Goal: Task Accomplishment & Management: Manage account settings

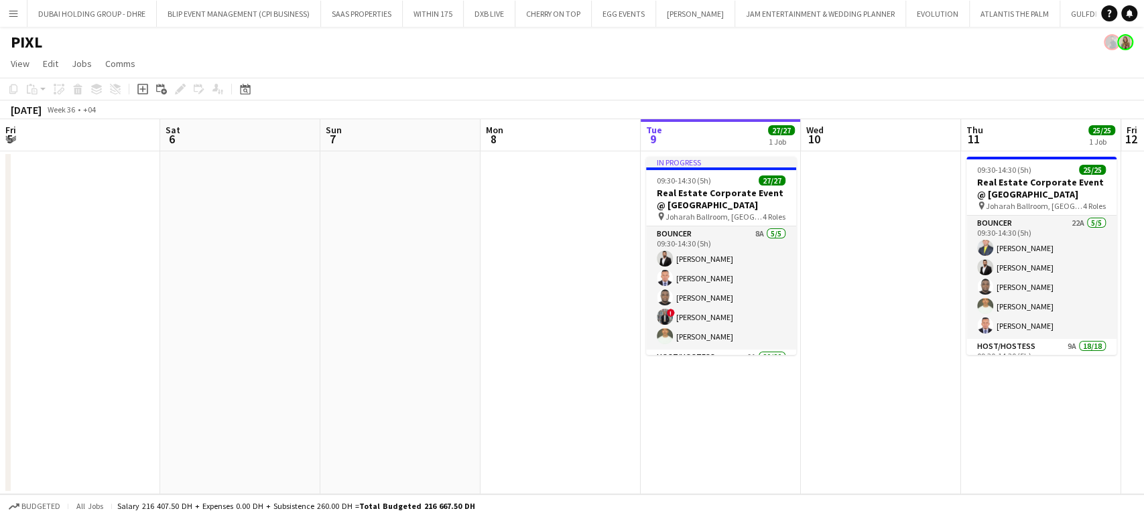
scroll to position [0, 320]
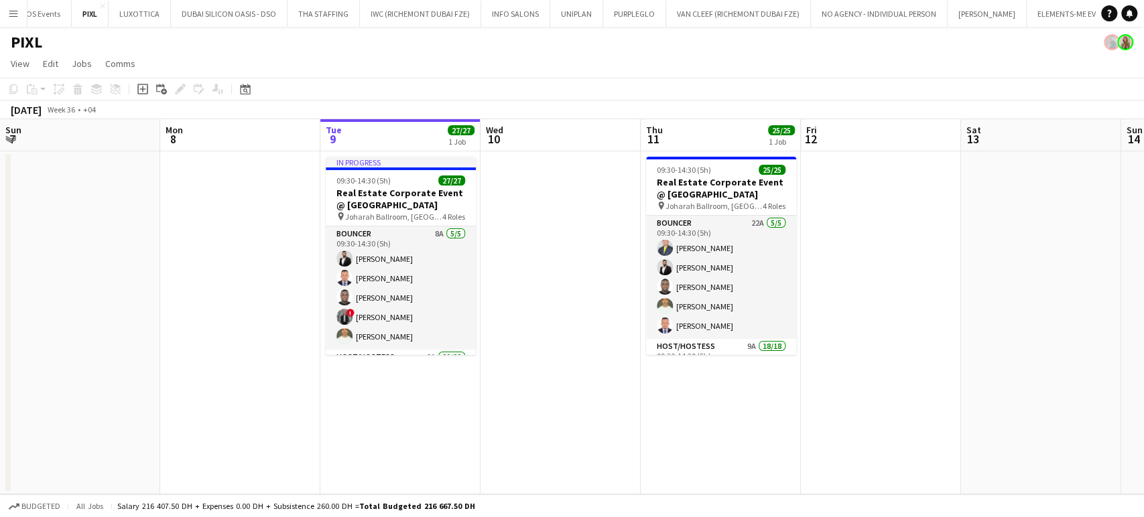
click at [9, 19] on button "Menu" at bounding box center [13, 13] width 27 height 27
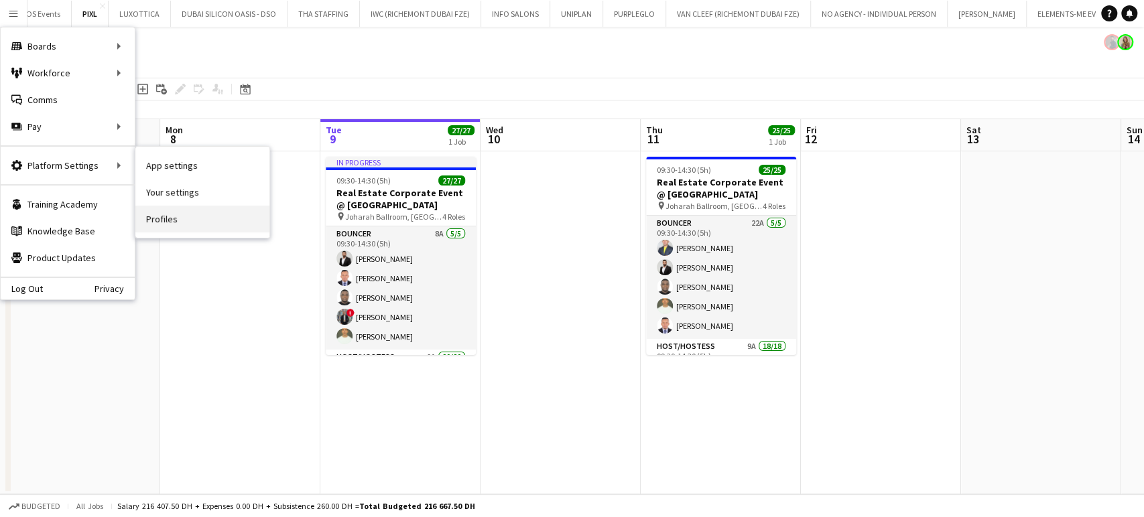
click at [161, 218] on link "Profiles" at bounding box center [202, 219] width 134 height 27
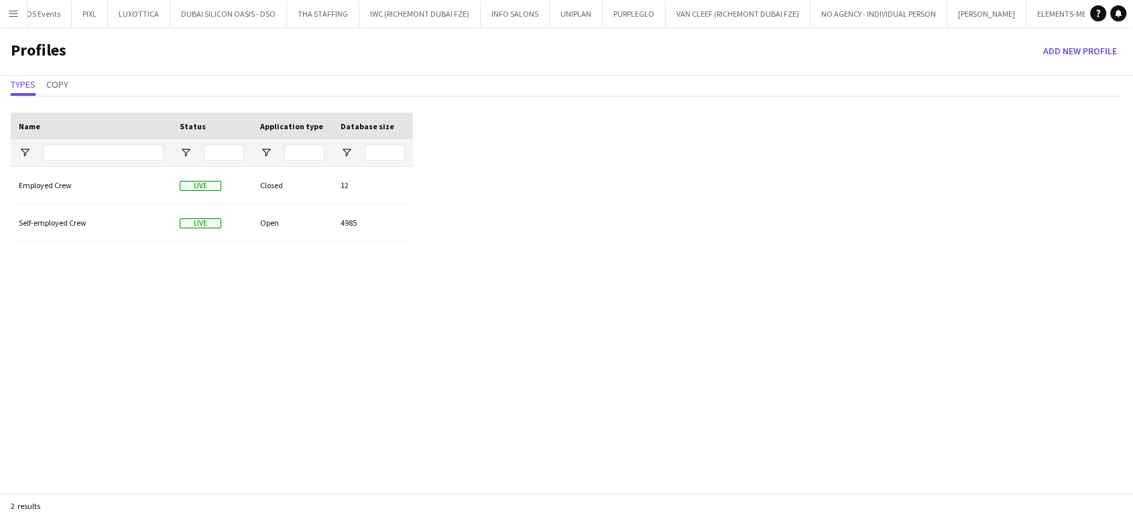
click at [14, 9] on app-icon "Menu" at bounding box center [13, 13] width 11 height 11
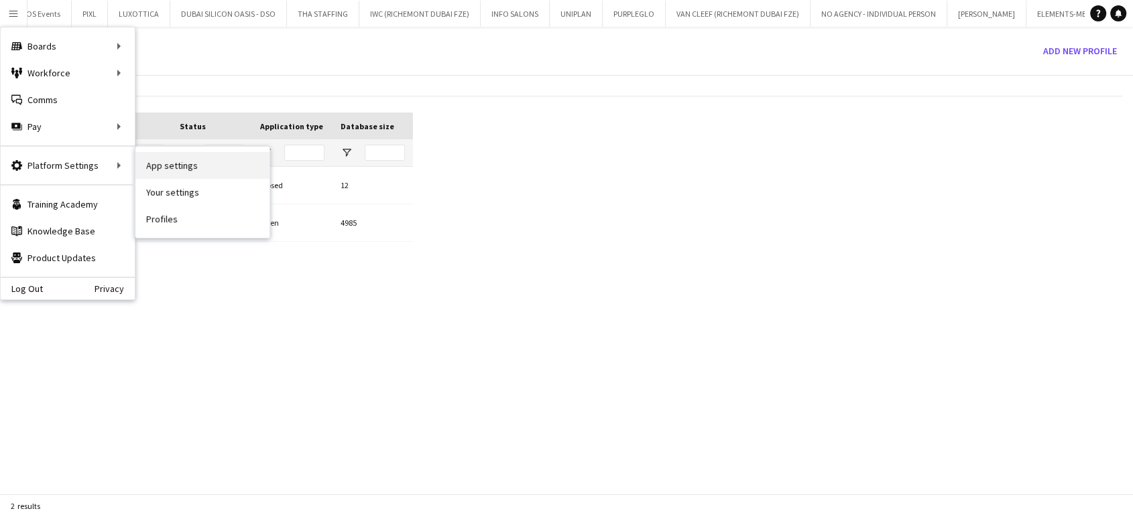
click at [174, 167] on link "App settings" at bounding box center [202, 165] width 134 height 27
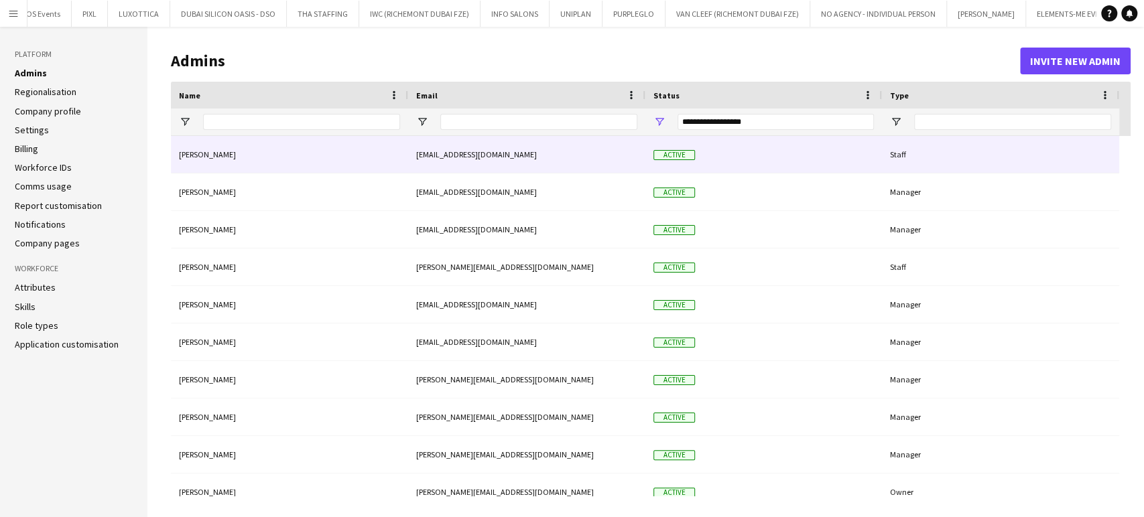
click at [202, 153] on div "[PERSON_NAME]" at bounding box center [289, 154] width 237 height 37
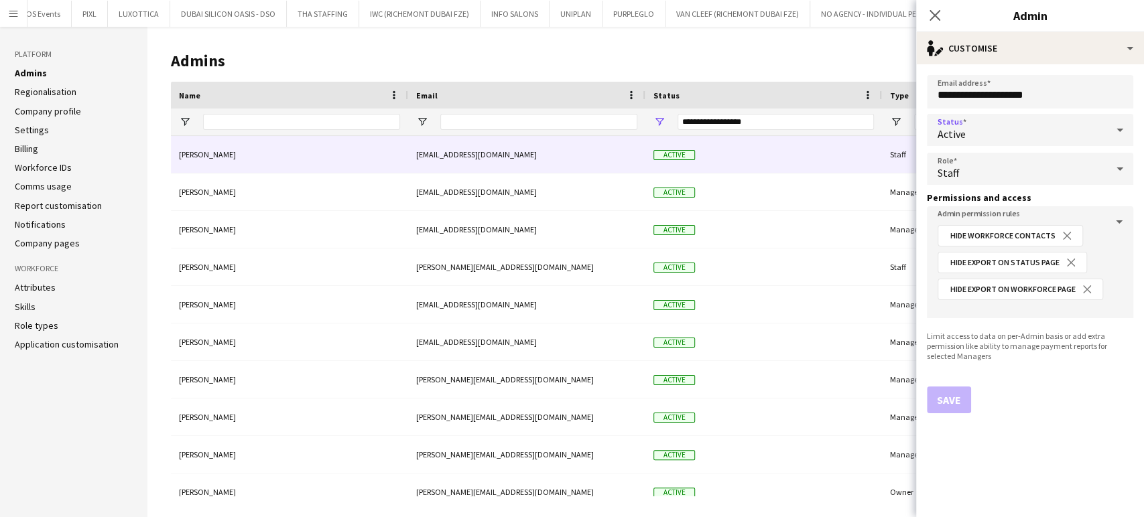
click at [1125, 127] on icon at bounding box center [1120, 130] width 16 height 27
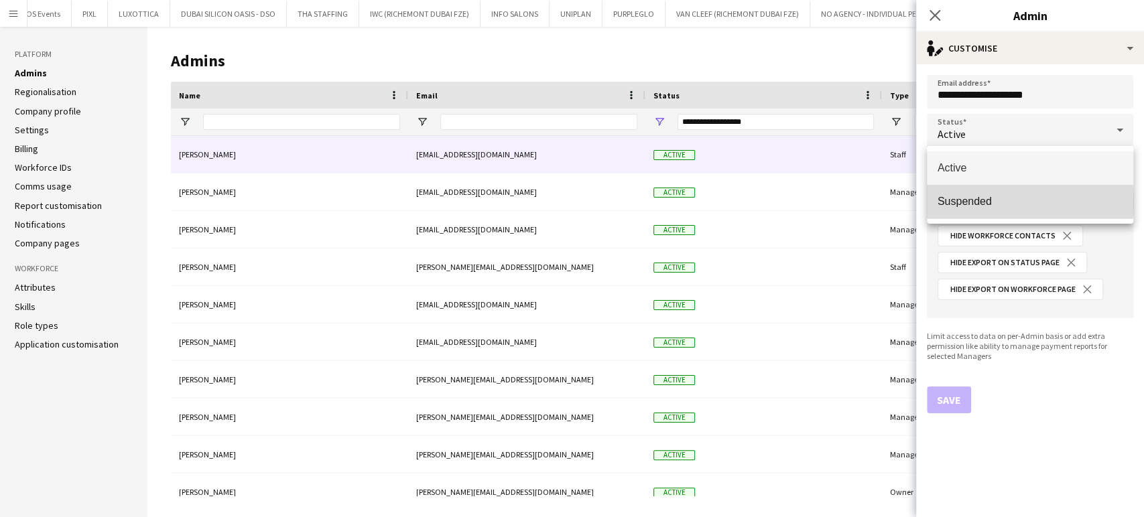
click at [983, 202] on span "Suspended" at bounding box center [1030, 201] width 185 height 13
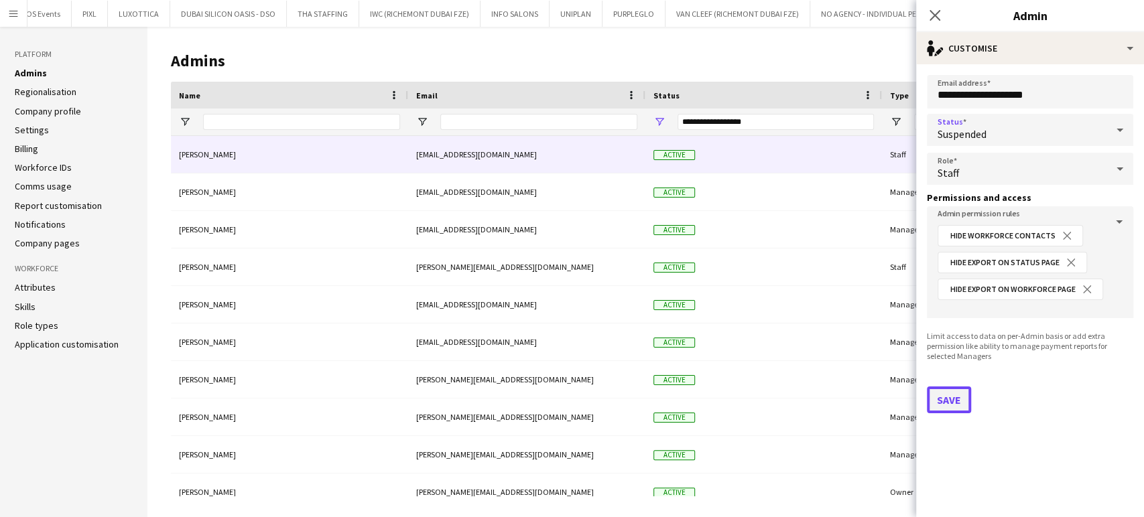
click at [953, 395] on button "Save" at bounding box center [949, 400] width 44 height 27
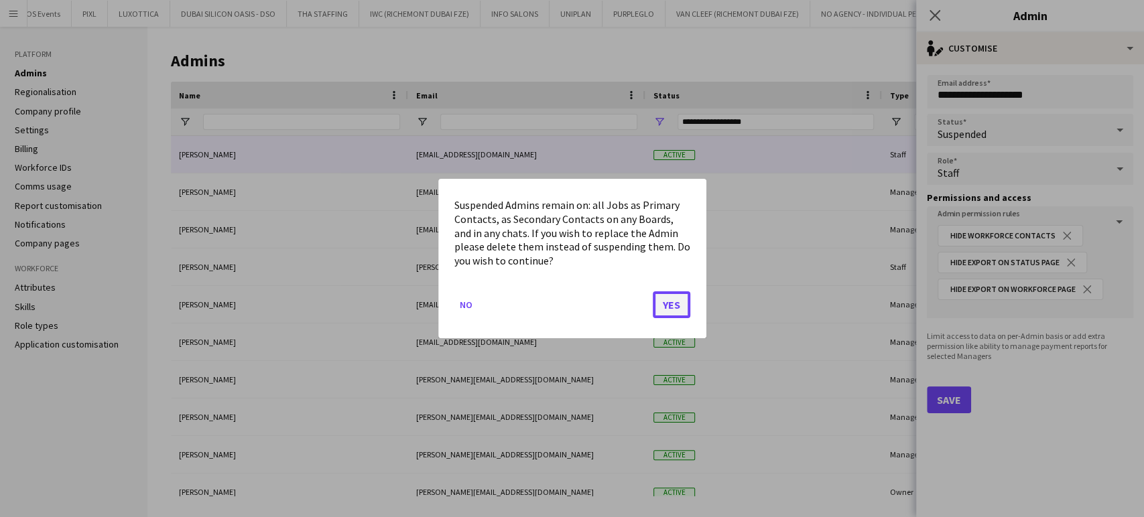
click at [670, 299] on button "Yes" at bounding box center [672, 305] width 38 height 27
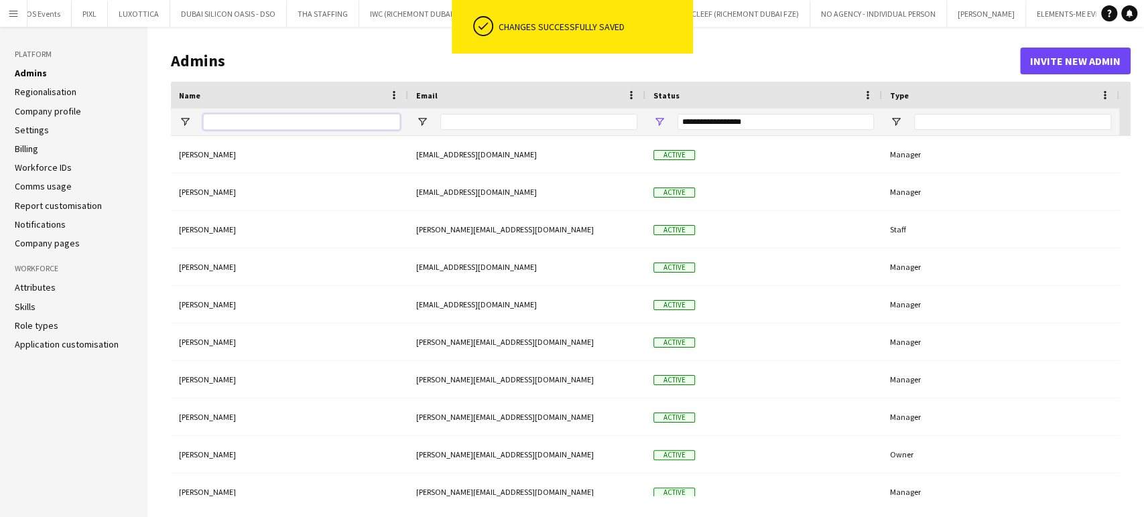
click at [255, 119] on input "Name Filter Input" at bounding box center [301, 122] width 197 height 16
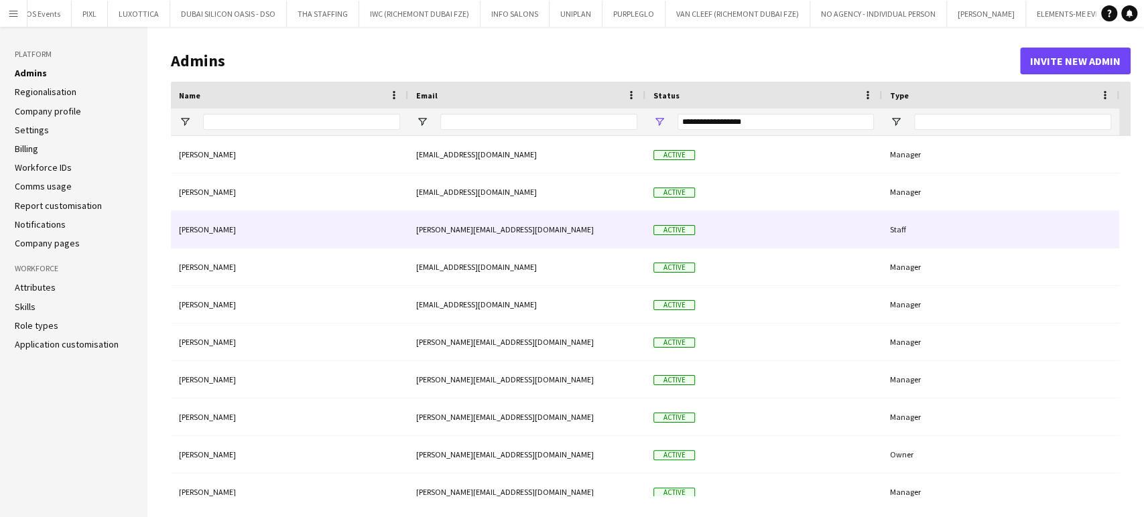
click at [229, 227] on div "[PERSON_NAME]" at bounding box center [289, 229] width 237 height 37
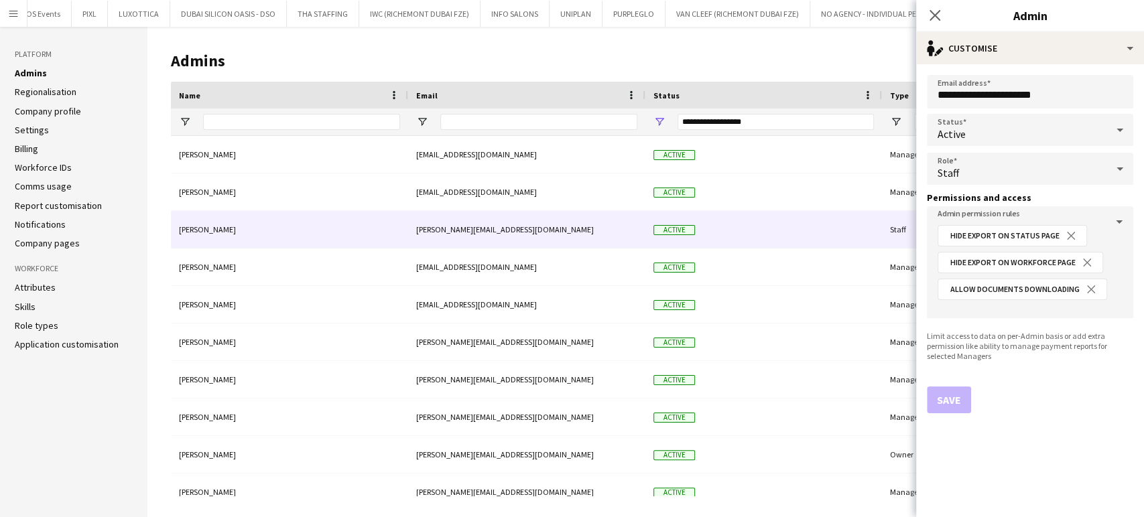
click at [1113, 127] on icon at bounding box center [1120, 130] width 16 height 27
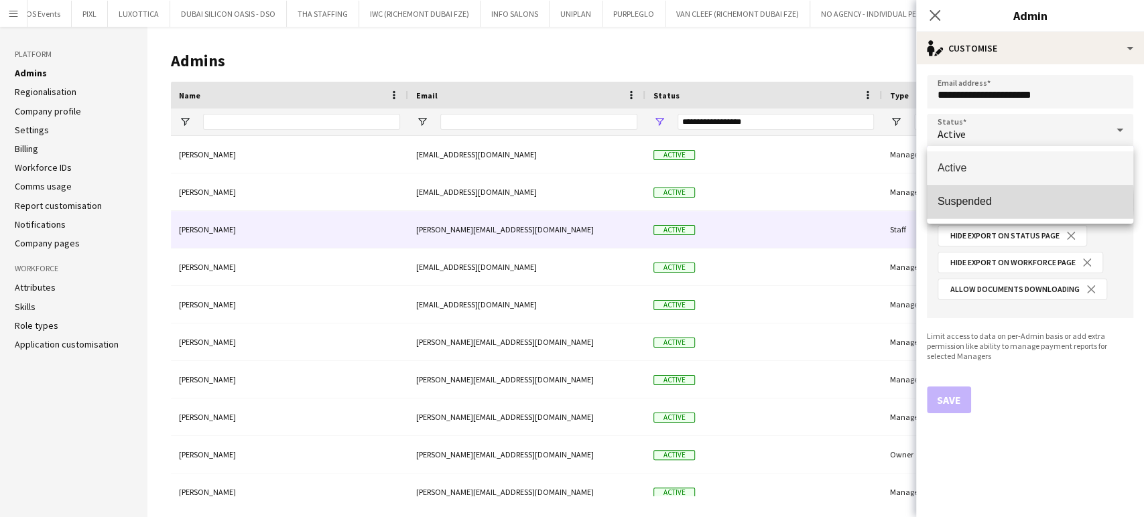
click at [972, 202] on span "Suspended" at bounding box center [1030, 201] width 185 height 13
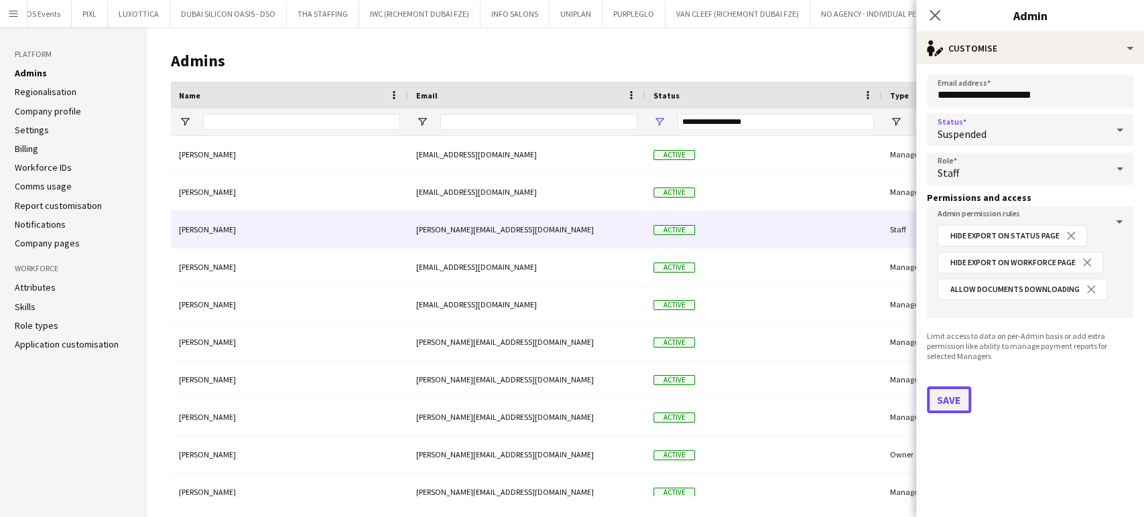
click at [960, 399] on button "Save" at bounding box center [949, 400] width 44 height 27
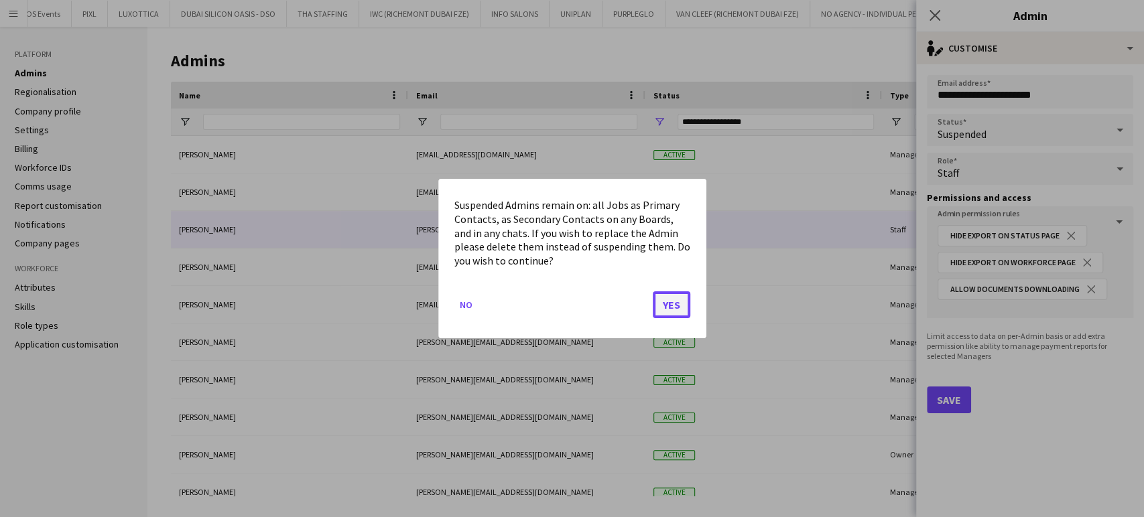
click at [672, 307] on button "Yes" at bounding box center [672, 305] width 38 height 27
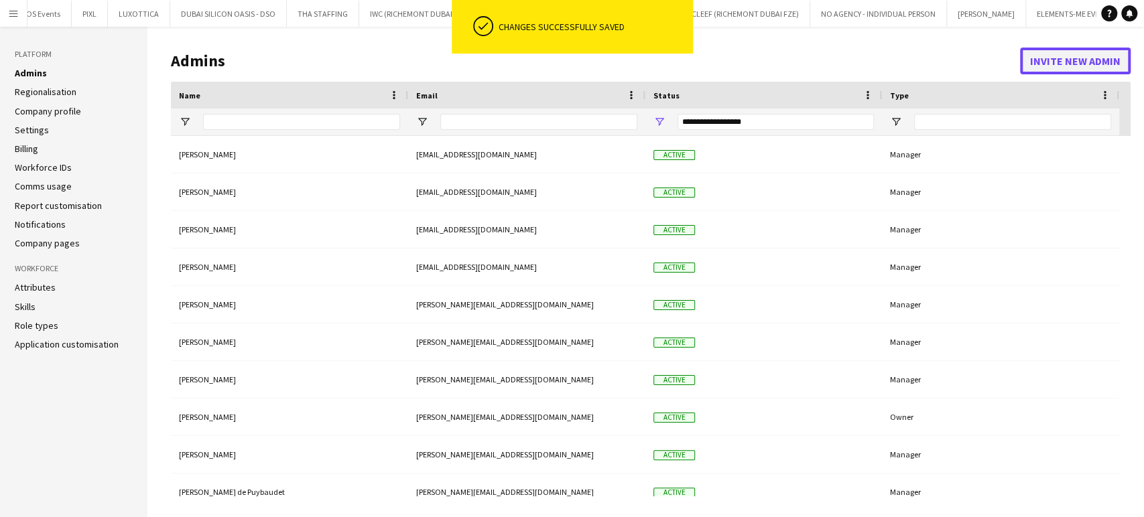
click at [1084, 55] on button "Invite new admin" at bounding box center [1075, 61] width 111 height 27
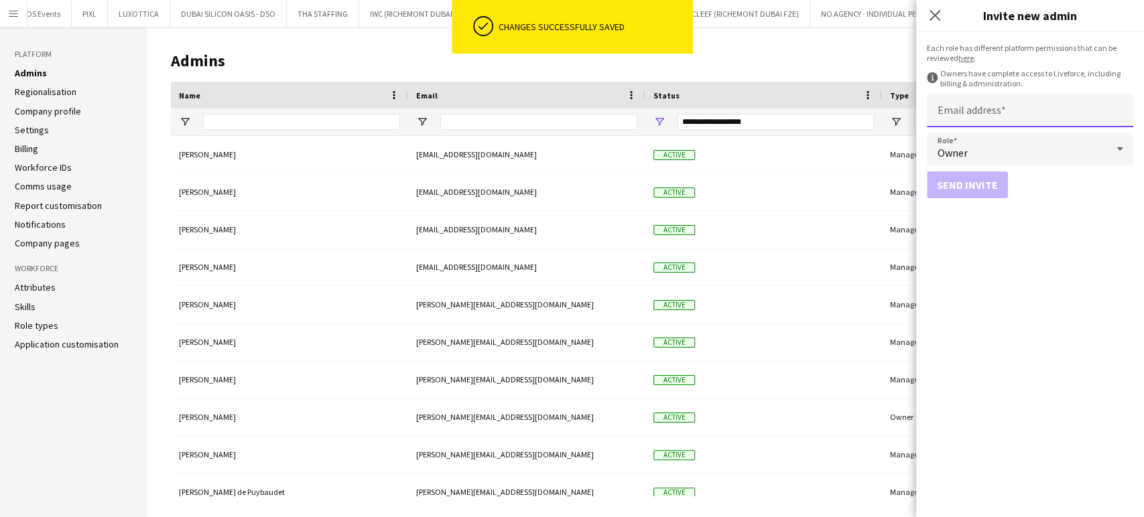
click at [966, 96] on input "Email address" at bounding box center [1030, 111] width 206 height 34
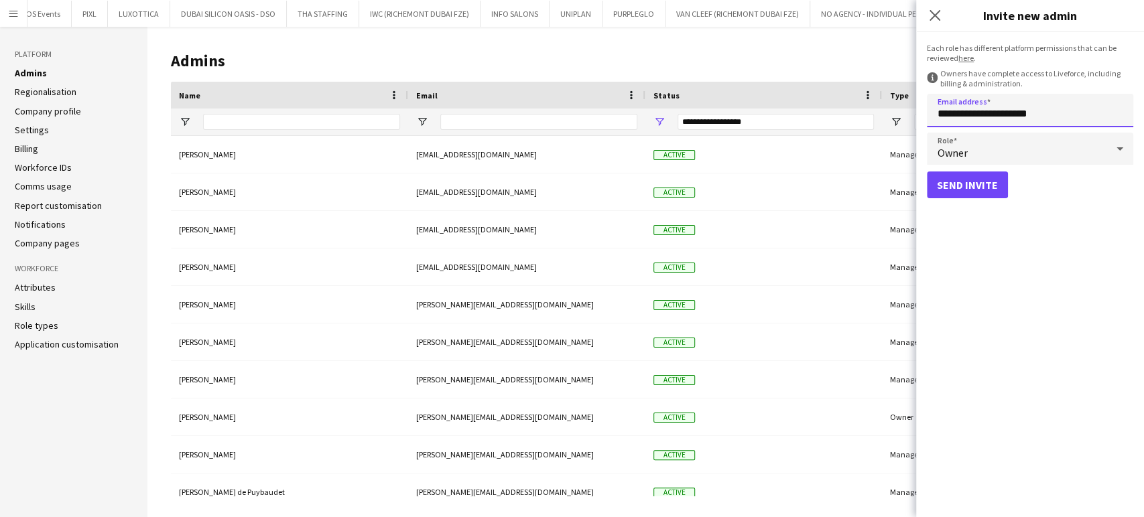
type input "**********"
click at [1117, 149] on icon at bounding box center [1120, 148] width 16 height 27
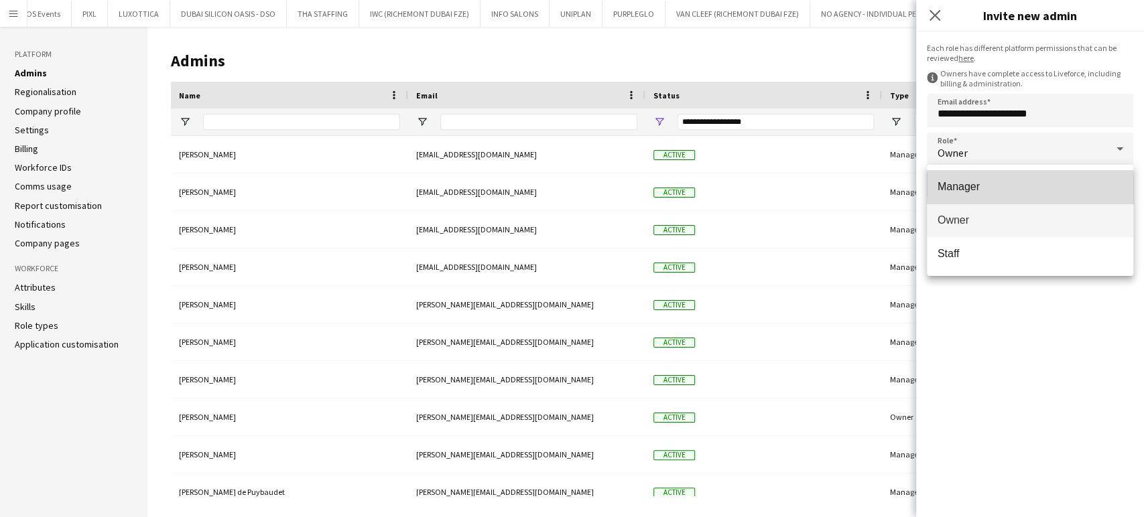
click at [976, 192] on span "Manager" at bounding box center [1030, 186] width 185 height 13
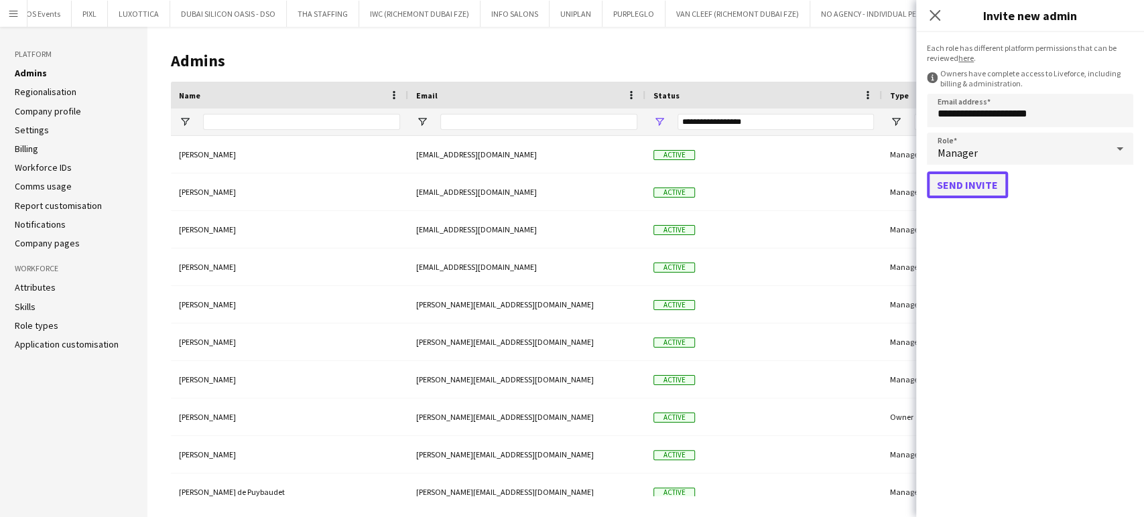
click at [968, 181] on button "Send invite" at bounding box center [967, 185] width 81 height 27
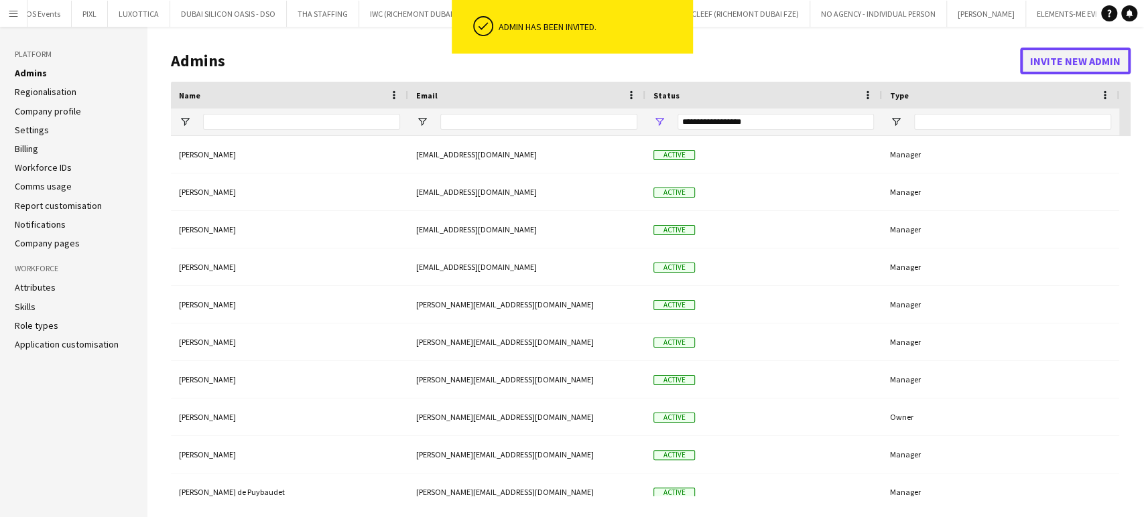
click at [1072, 56] on button "Invite new admin" at bounding box center [1075, 61] width 111 height 27
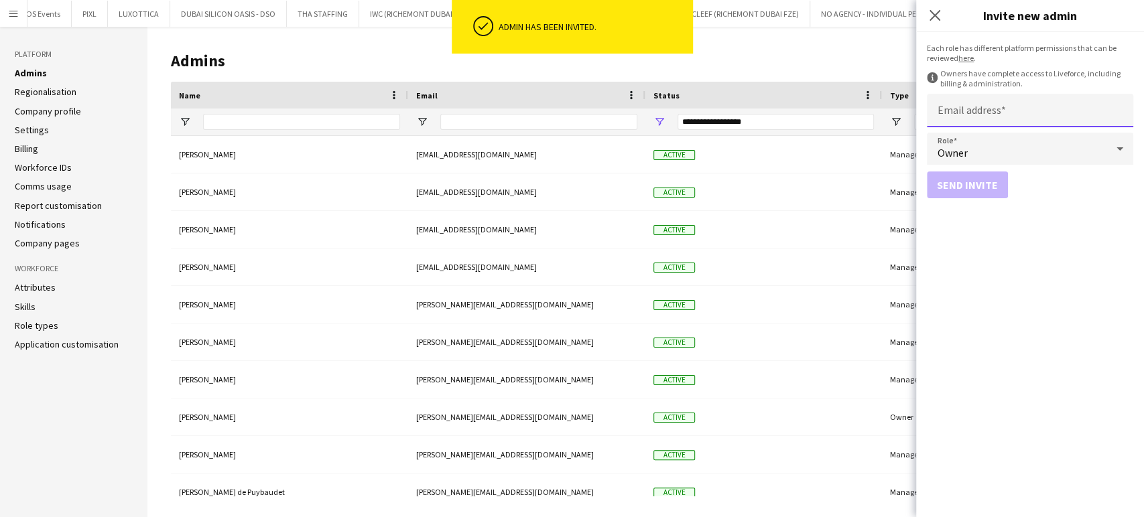
click at [980, 106] on input "Email address" at bounding box center [1030, 111] width 206 height 34
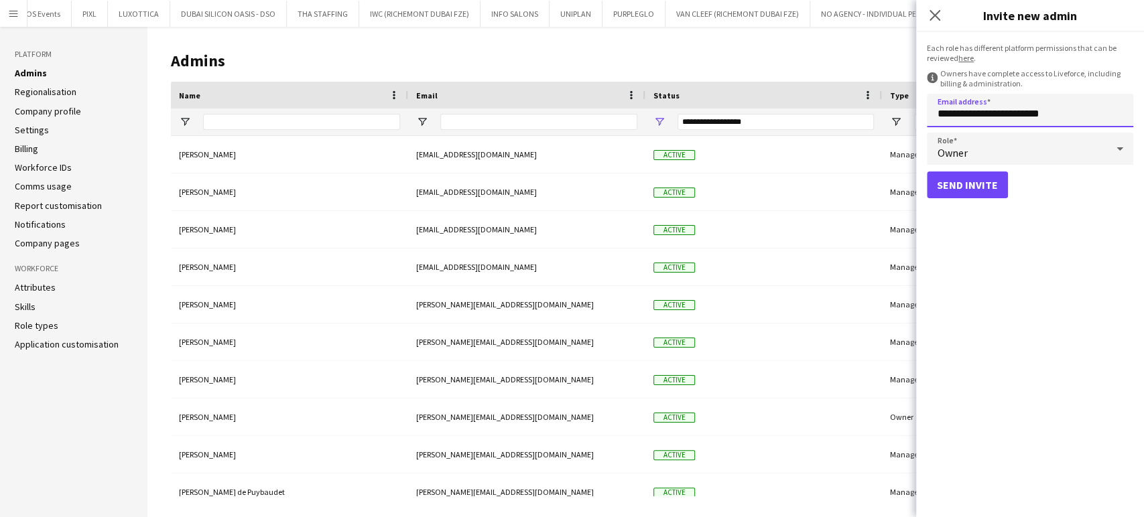
type input "**********"
click at [1100, 152] on div "Owner" at bounding box center [1017, 149] width 180 height 32
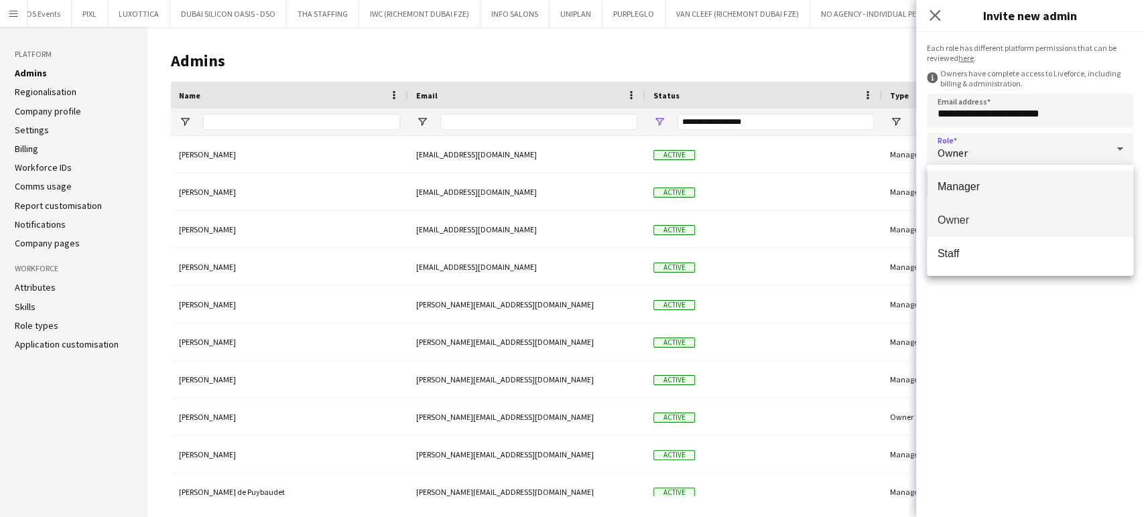
click at [980, 188] on span "Manager" at bounding box center [1030, 186] width 185 height 13
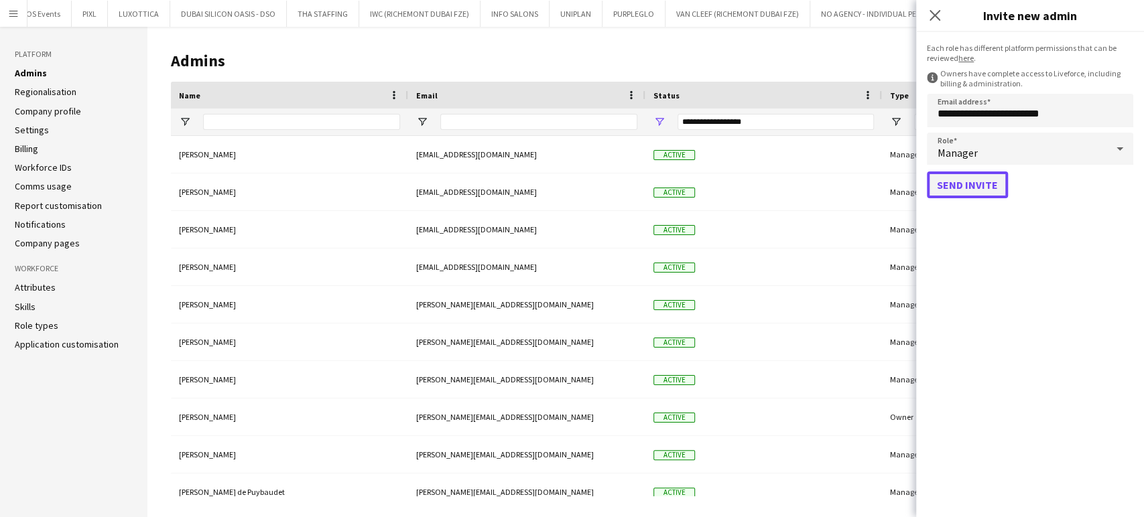
click at [965, 186] on button "Send invite" at bounding box center [967, 185] width 81 height 27
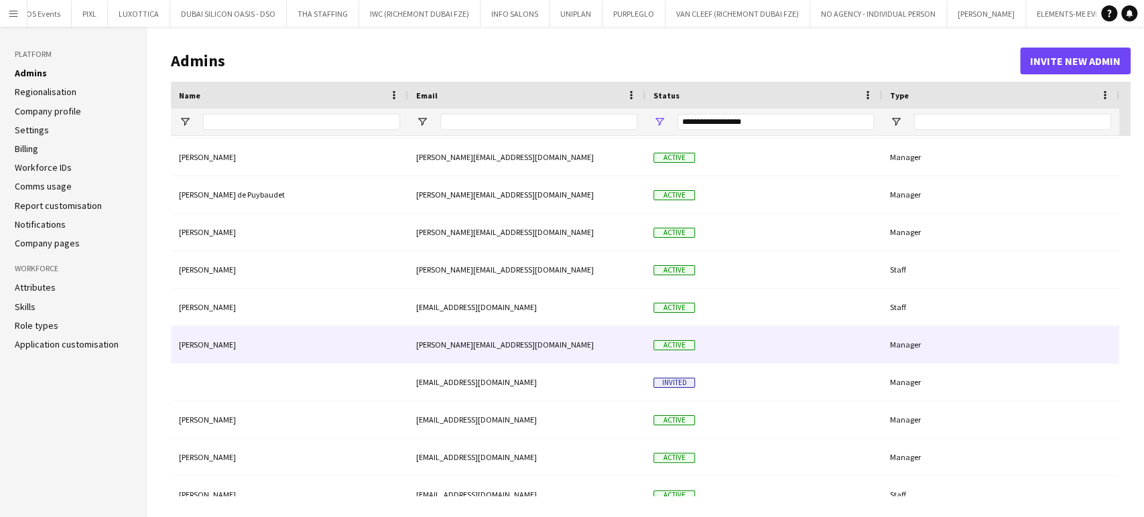
scroll to position [372, 0]
